Goal: Transaction & Acquisition: Subscribe to service/newsletter

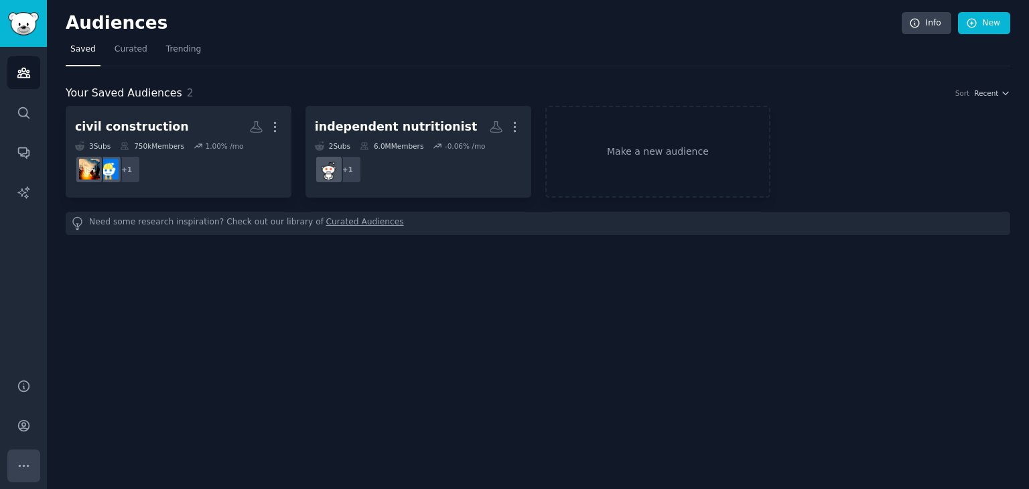
click at [26, 456] on button "More" at bounding box center [23, 466] width 33 height 33
click at [21, 422] on icon "Sidebar" at bounding box center [24, 426] width 14 height 14
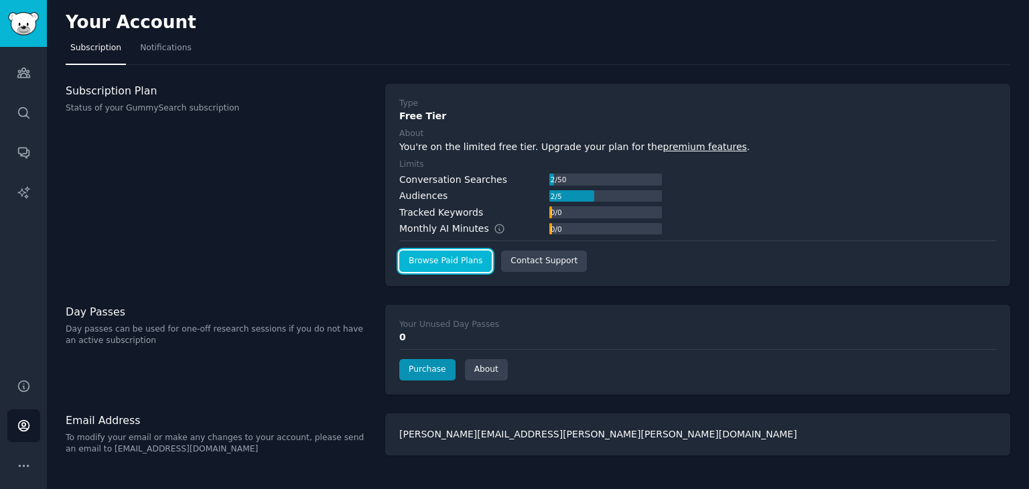
click at [461, 259] on link "Browse Paid Plans" at bounding box center [445, 261] width 92 height 21
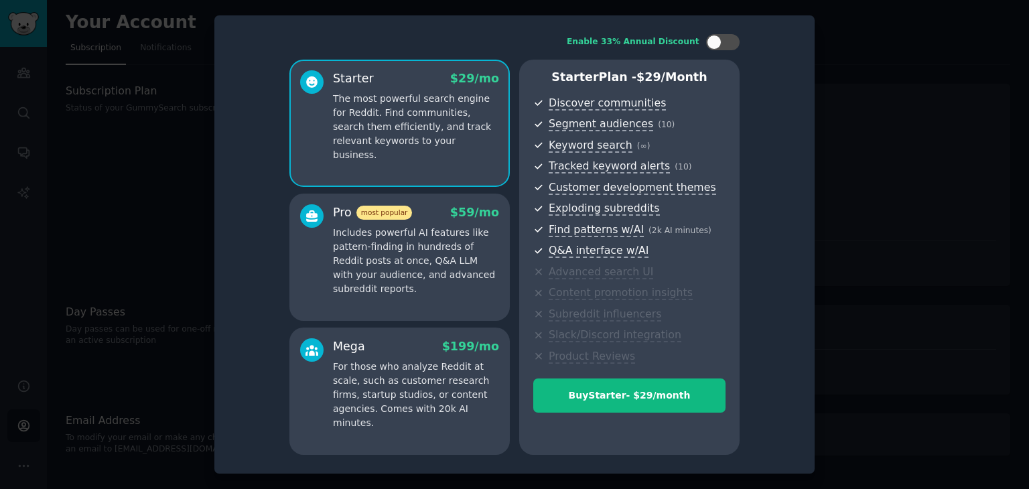
click at [267, 118] on div "Enable 33% Annual Discount Starter $ 29 /mo The most powerful search engine for…" at bounding box center [515, 245] width 582 height 440
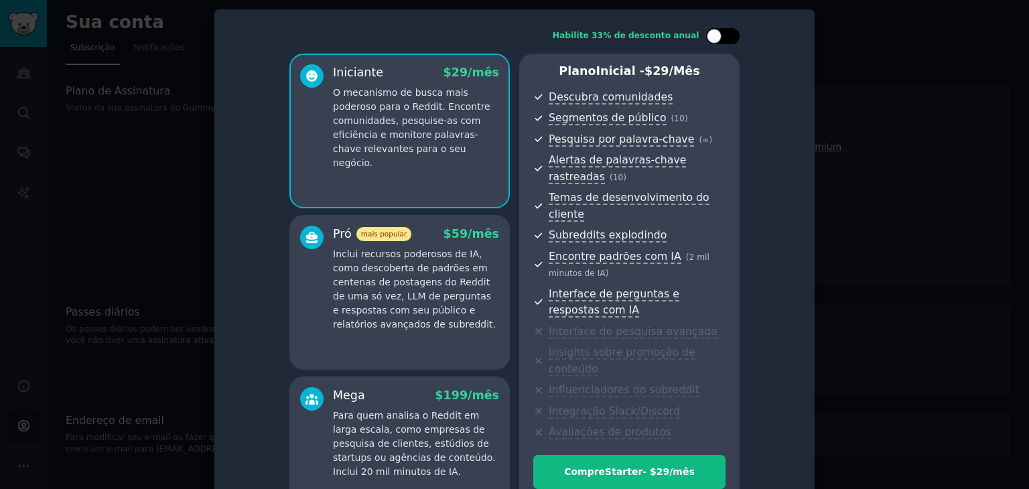
click at [723, 38] on div at bounding box center [723, 36] width 34 height 16
click at [724, 38] on div at bounding box center [731, 36] width 15 height 15
click at [722, 33] on div at bounding box center [723, 36] width 34 height 16
click at [724, 33] on div at bounding box center [731, 36] width 15 height 15
checkbox input "false"
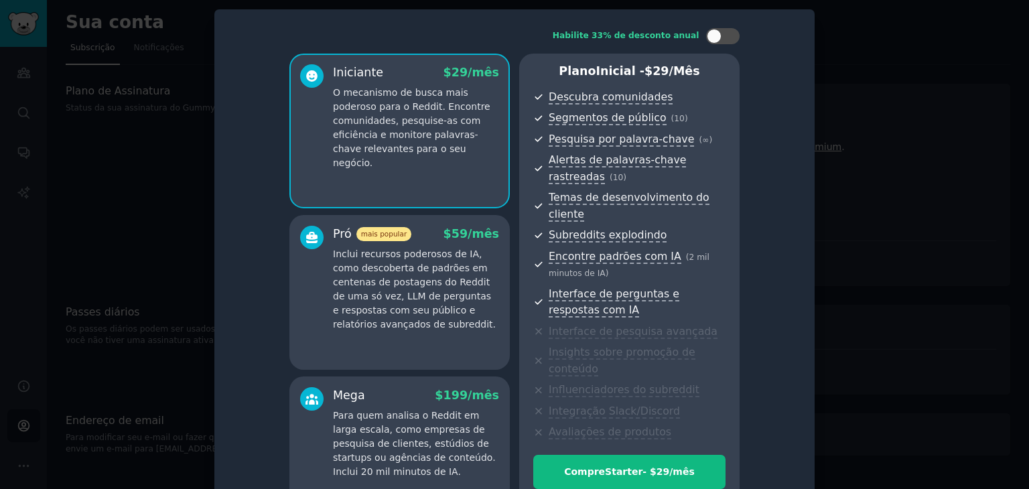
click at [420, 249] on font "Inclui recursos poderosos de IA, como descoberta de padrões em centenas de post…" at bounding box center [414, 289] width 163 height 81
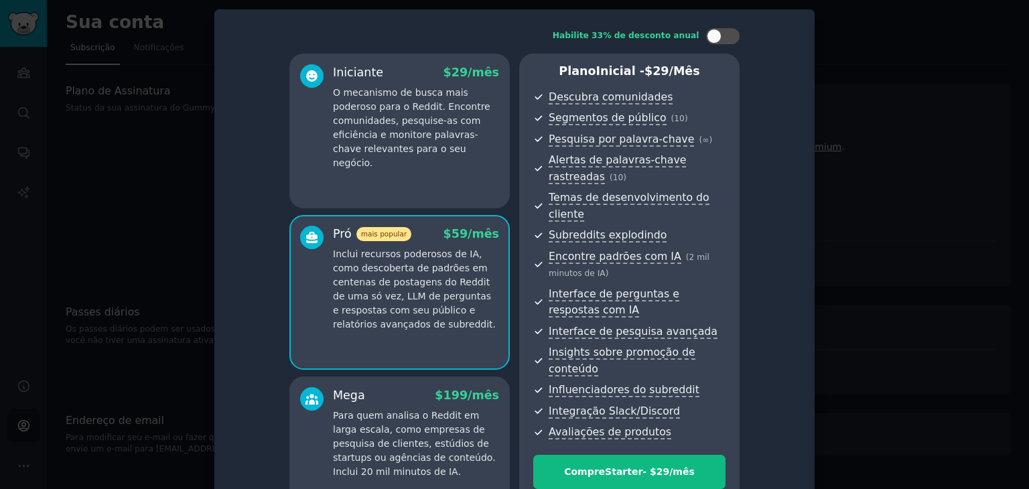
click at [432, 153] on p "O mecanismo de busca mais poderoso para o Reddit. Encontre comunidades, pesquis…" at bounding box center [416, 128] width 166 height 84
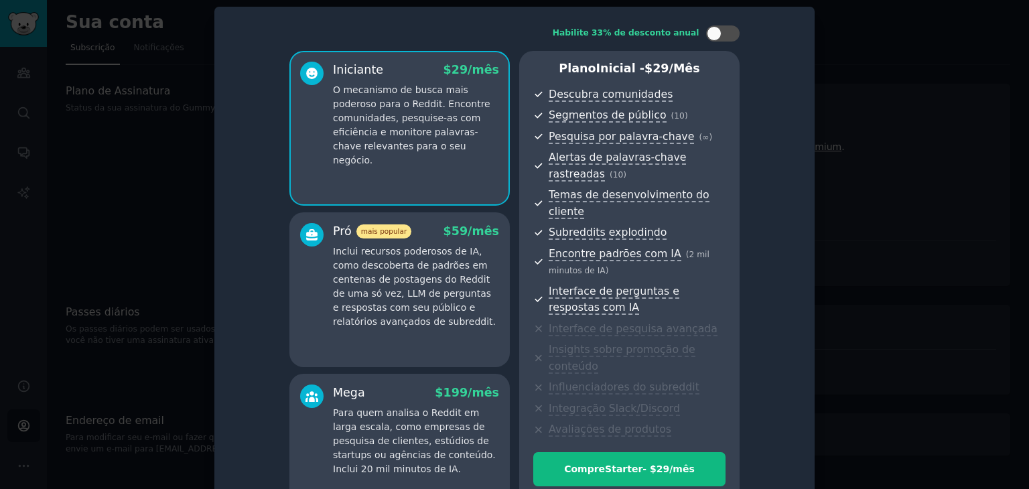
scroll to position [3, 0]
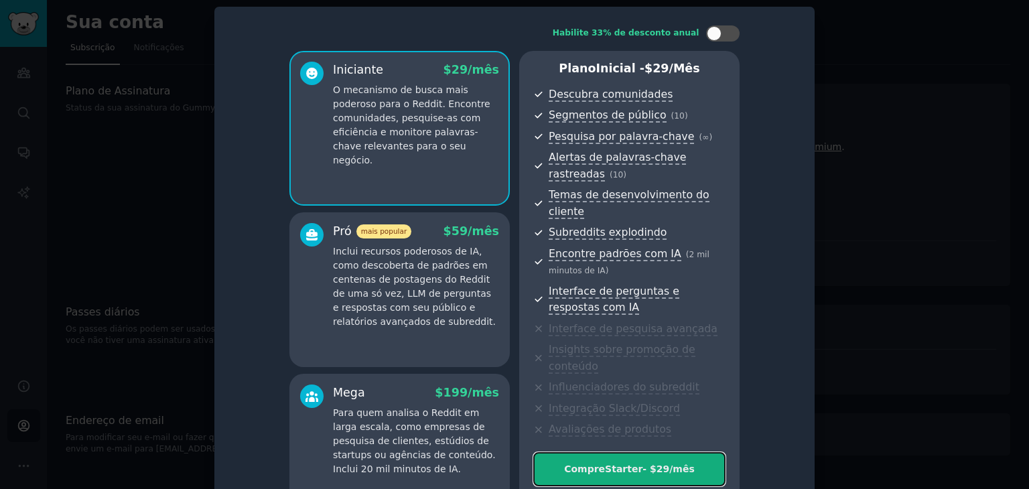
click at [645, 464] on font "- $" at bounding box center [649, 469] width 13 height 11
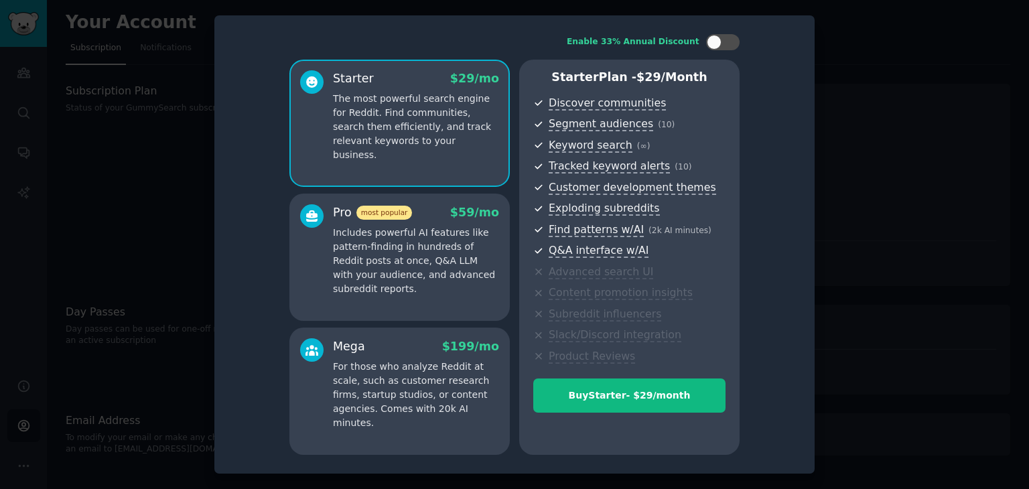
click at [858, 280] on div at bounding box center [514, 244] width 1029 height 489
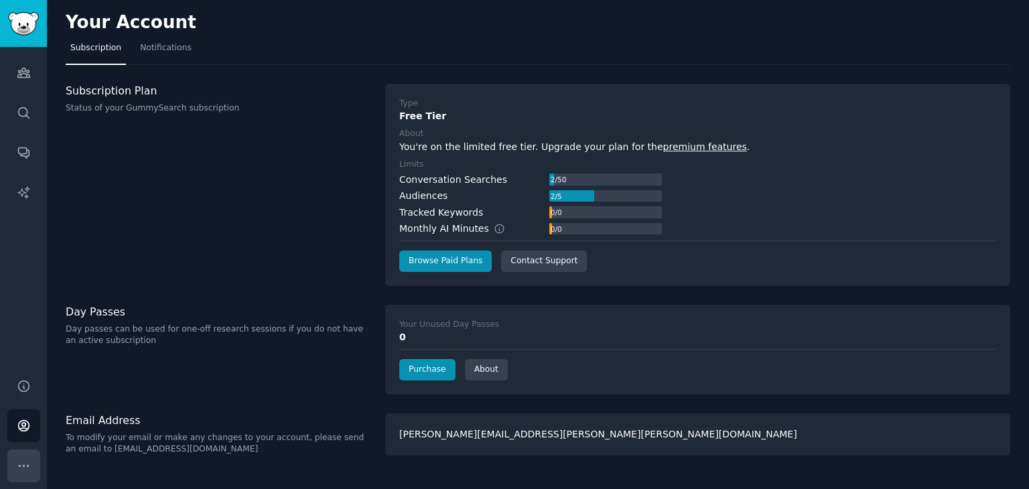
click at [25, 460] on icon "Sidebar" at bounding box center [24, 466] width 14 height 14
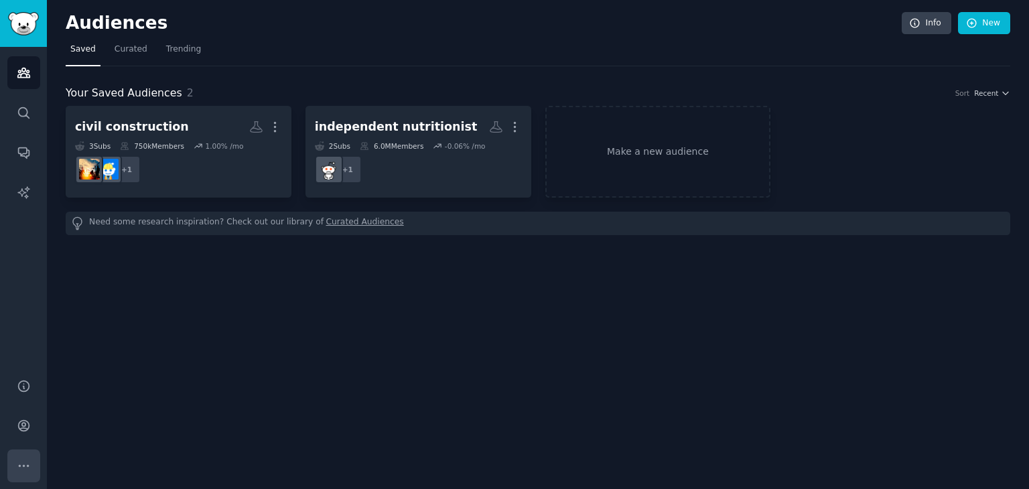
click at [21, 456] on button "More" at bounding box center [23, 466] width 33 height 33
click at [19, 420] on icon "Sidebar" at bounding box center [24, 426] width 14 height 14
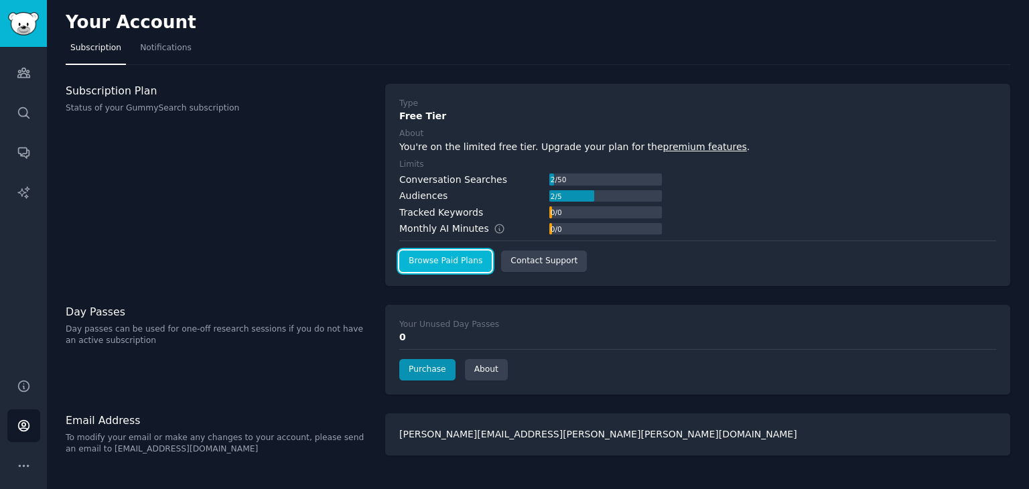
click at [461, 268] on link "Browse Paid Plans" at bounding box center [445, 261] width 92 height 21
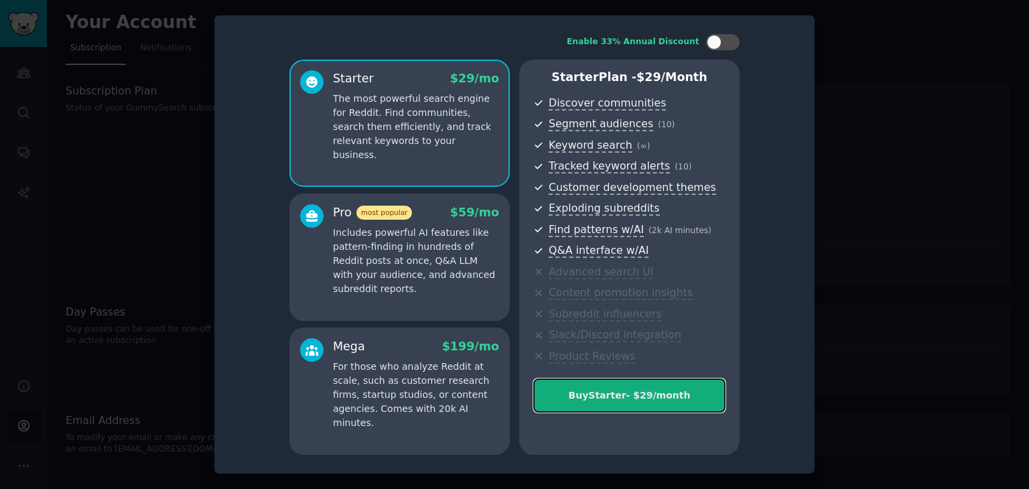
click at [636, 389] on div "Buy Starter - $ 29 /month" at bounding box center [629, 396] width 191 height 14
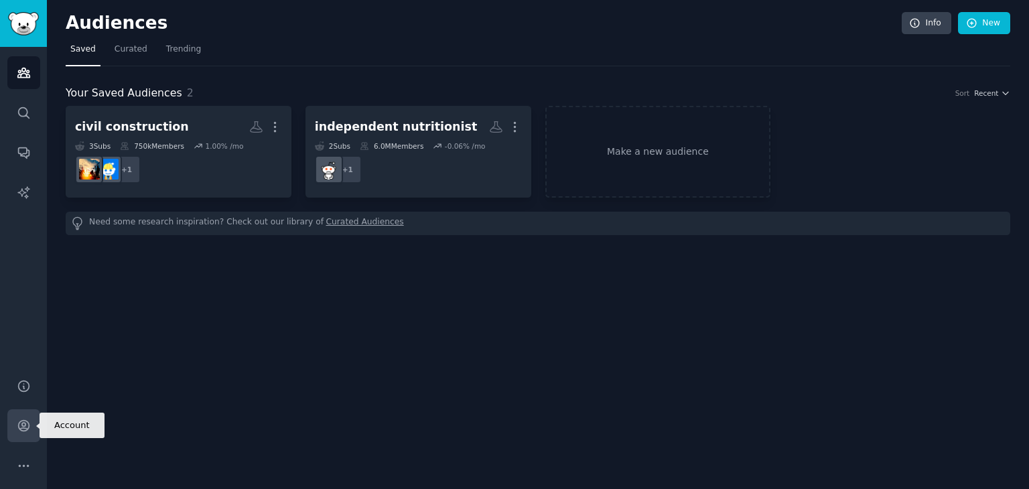
click at [21, 429] on icon "Sidebar" at bounding box center [24, 426] width 14 height 14
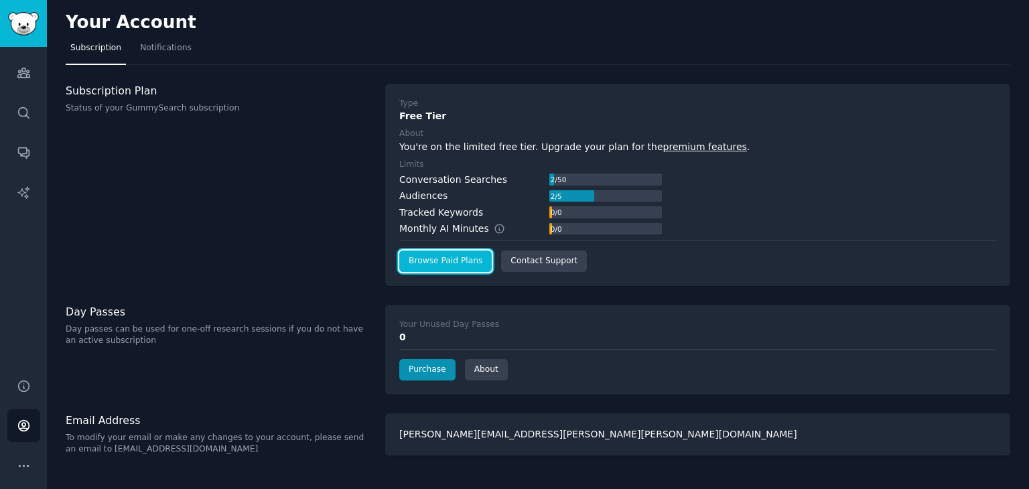
click at [448, 263] on link "Browse Paid Plans" at bounding box center [445, 261] width 92 height 21
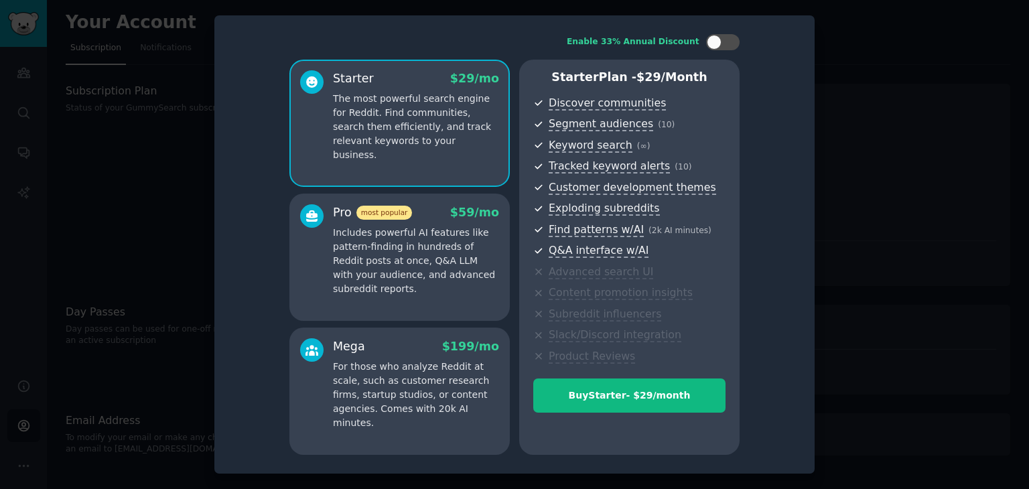
click at [906, 170] on div at bounding box center [514, 244] width 1029 height 489
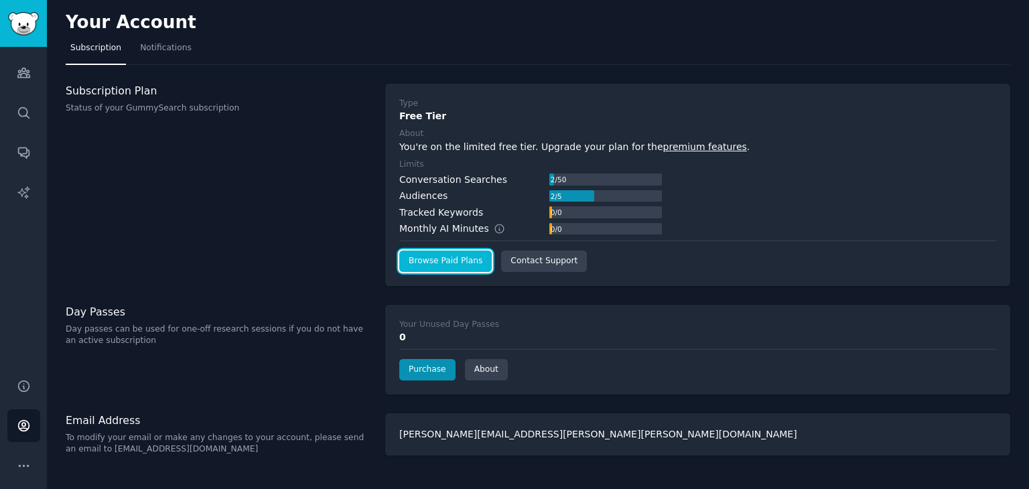
click at [446, 266] on link "Browse Paid Plans" at bounding box center [445, 261] width 92 height 21
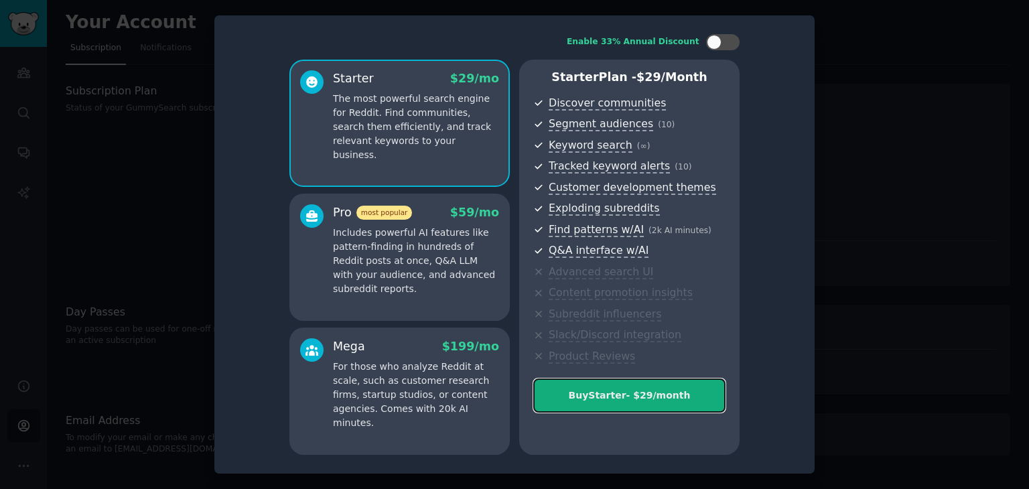
click at [633, 397] on div "Buy Starter - $ 29 /month" at bounding box center [629, 396] width 191 height 14
